Goal: Task Accomplishment & Management: Use online tool/utility

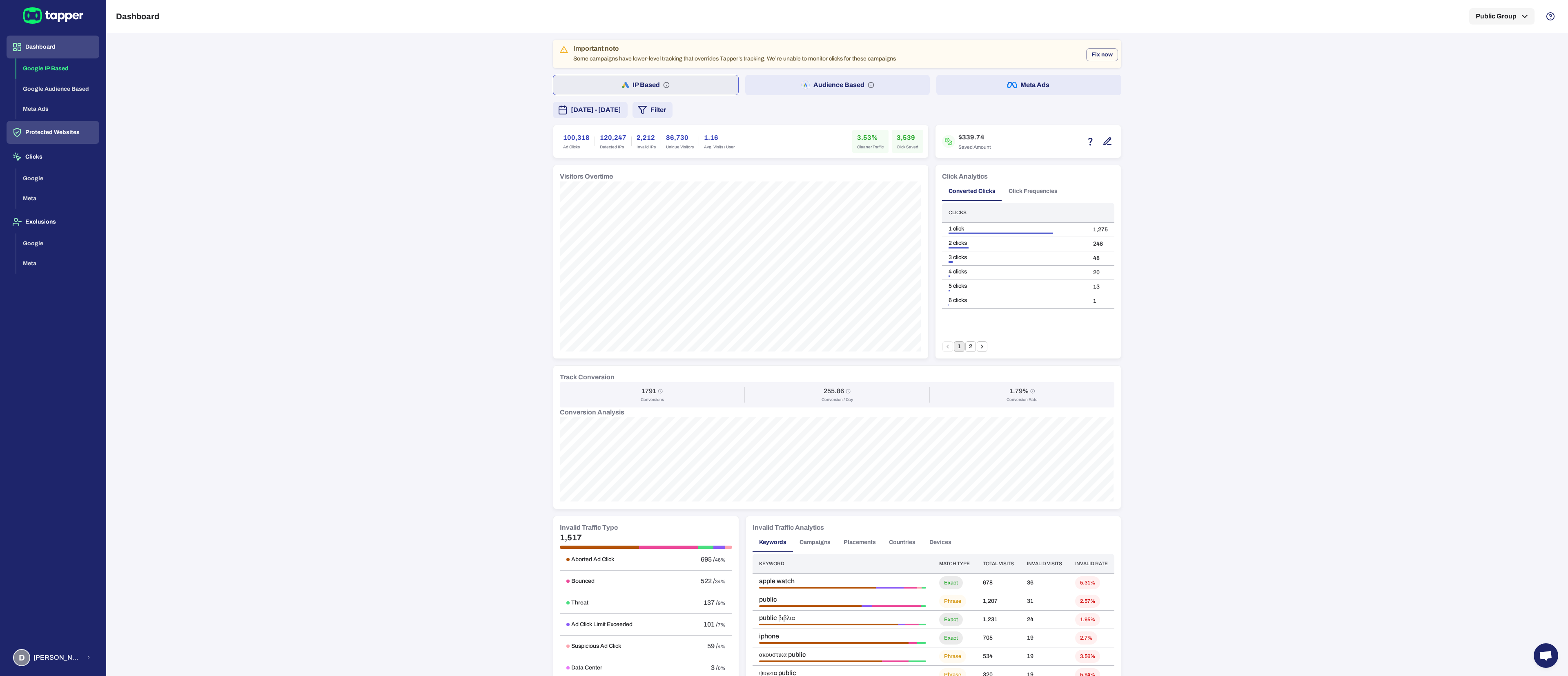
click at [37, 130] on button "Protected Websites" at bounding box center [53, 133] width 93 height 23
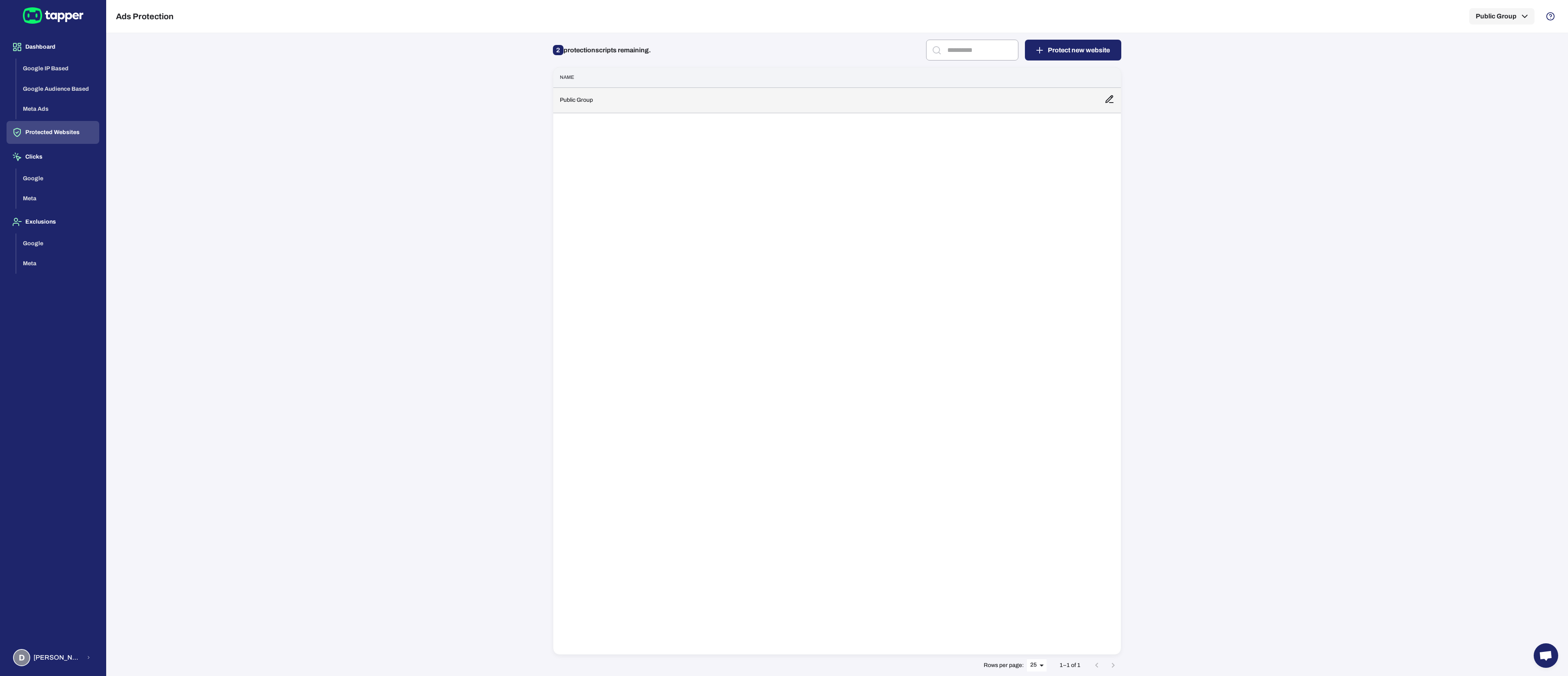
click at [634, 100] on td "Public Group" at bounding box center [825, 100] width 545 height 26
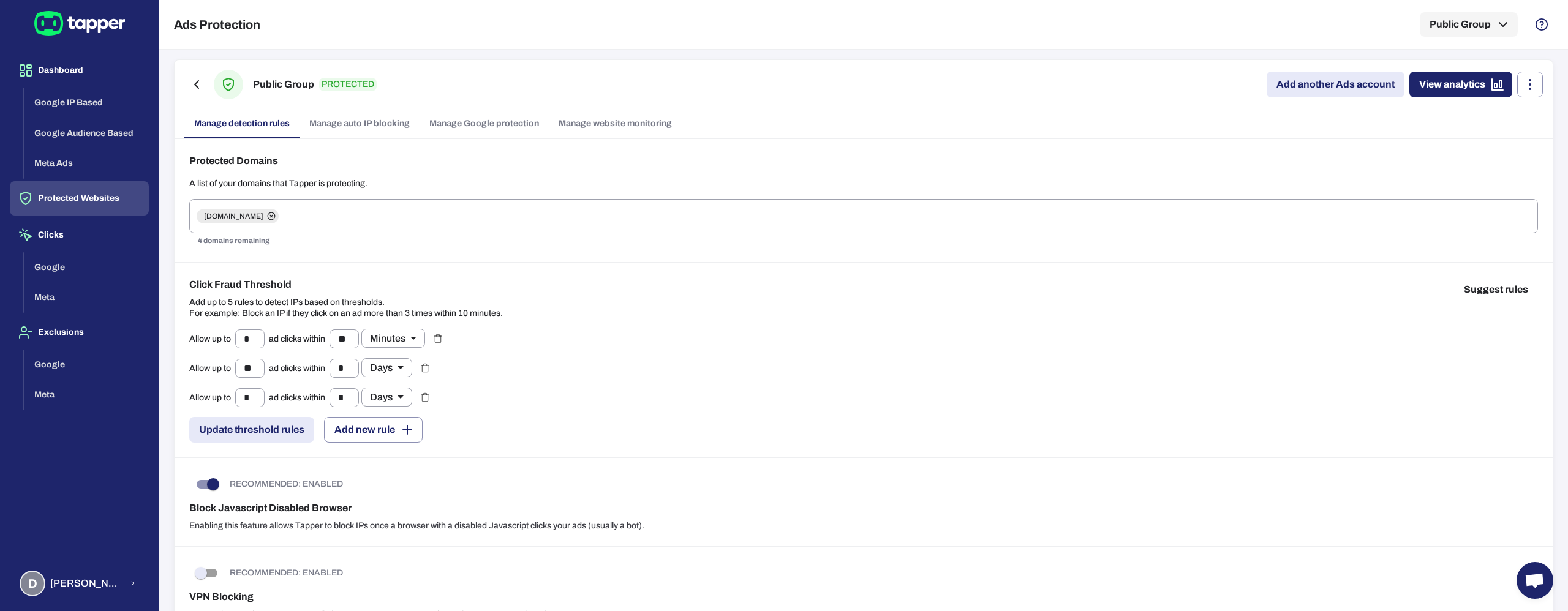
click at [1301, 79] on link "Add another Ads account" at bounding box center [1335, 84] width 138 height 26
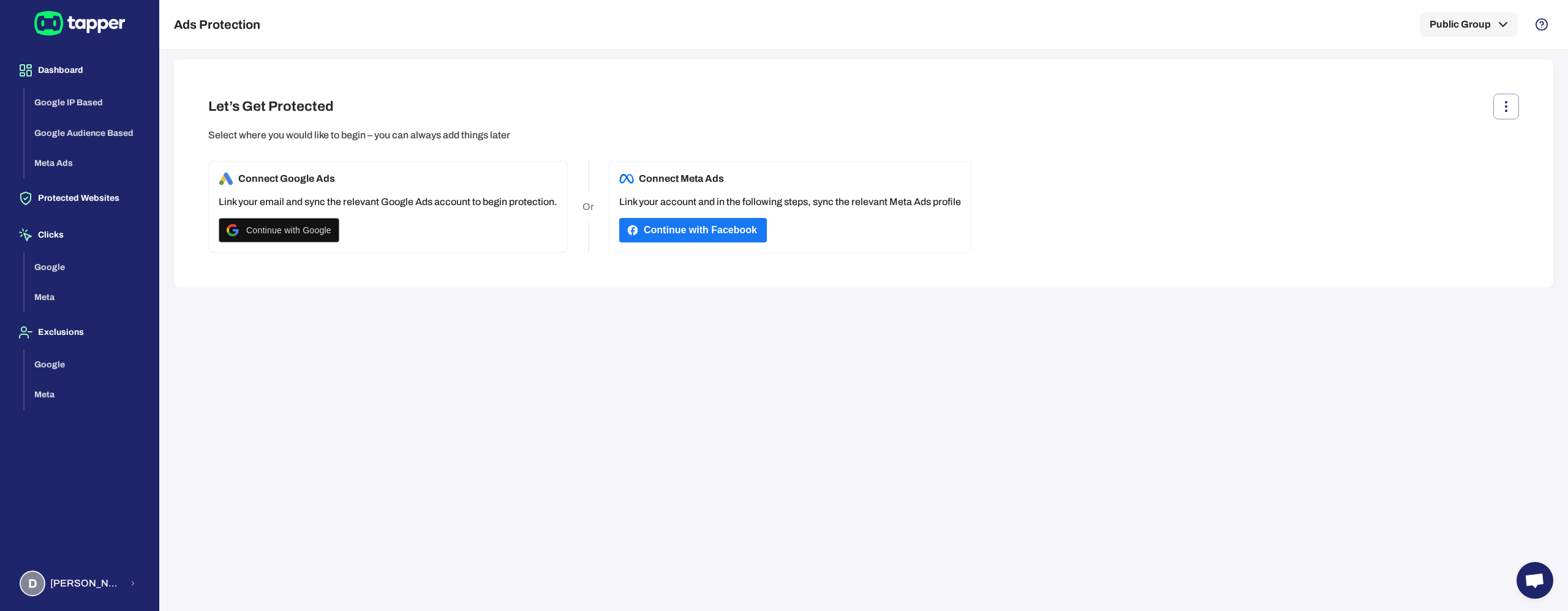
click at [700, 230] on button "Continue with Facebook" at bounding box center [693, 230] width 148 height 25
